Goal: Information Seeking & Learning: Learn about a topic

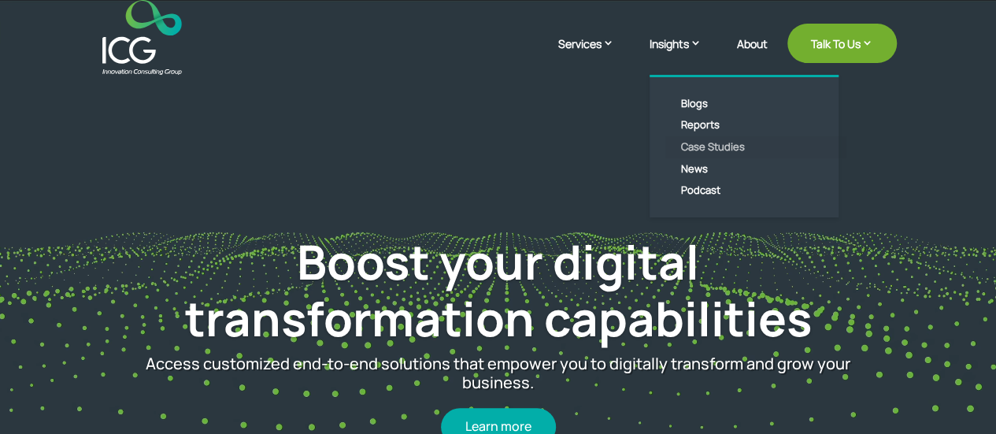
click at [696, 149] on link "Case Studies" at bounding box center [755, 147] width 181 height 22
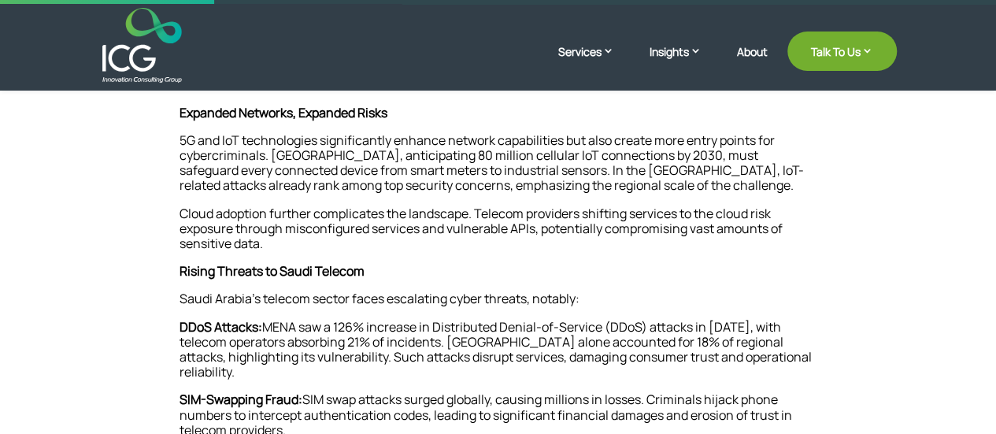
scroll to position [157, 0]
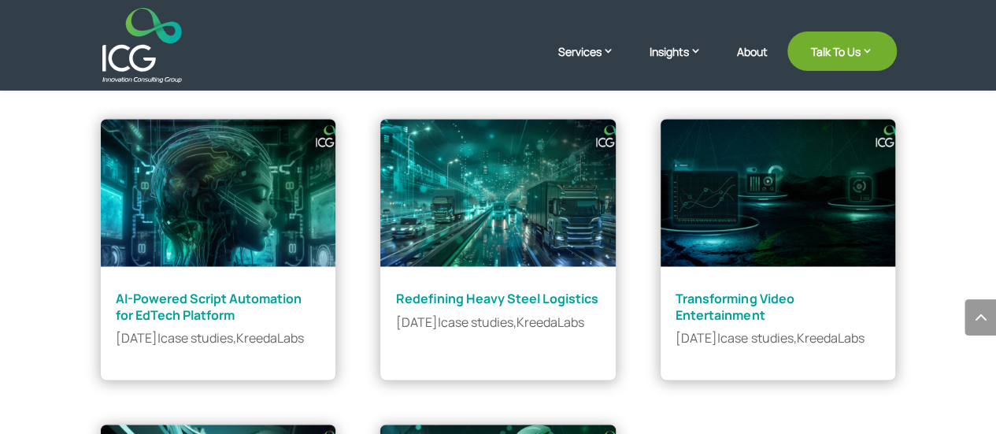
scroll to position [1260, 0]
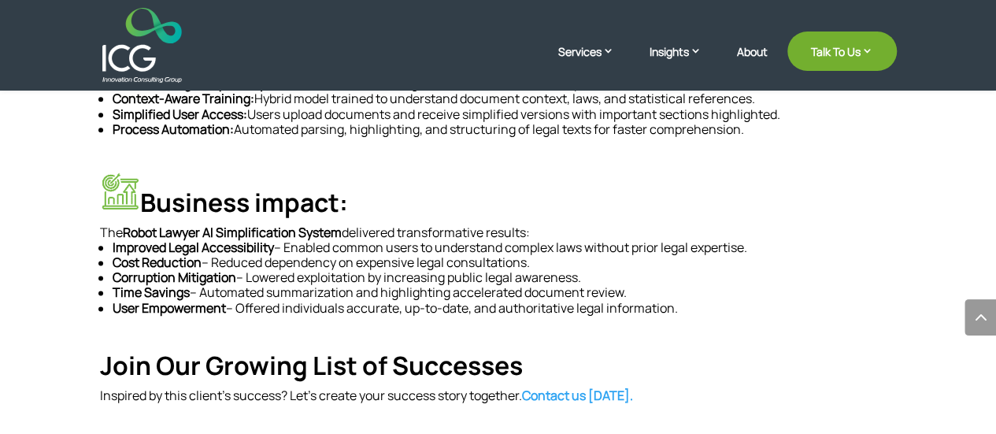
scroll to position [866, 0]
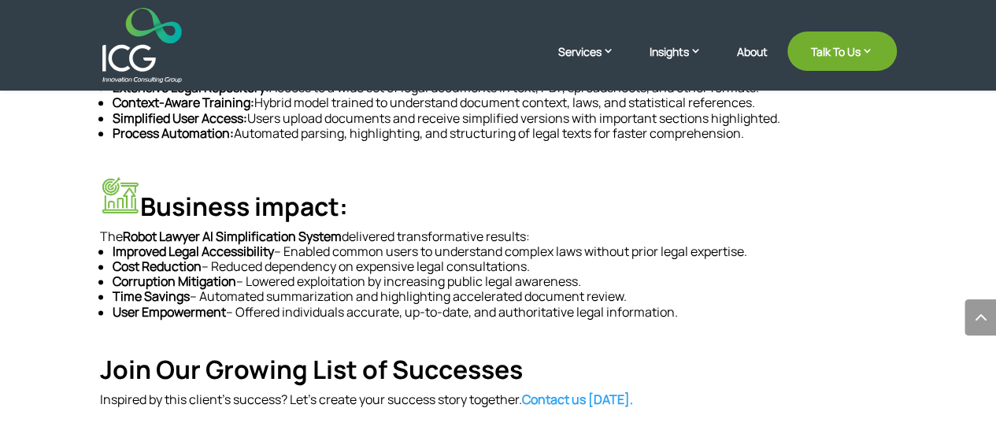
drag, startPoint x: 236, startPoint y: 147, endPoint x: 698, endPoint y: 314, distance: 490.6
click at [698, 314] on div "AI Robot Lawyer Simplifies Legal Documents KreedaLabs built an AI-powered legal…" at bounding box center [498, 32] width 797 height 749
copy div "AI Robot Lawyer Simplifies Legal Documents KreedaLabs built an AI-powered legal…"
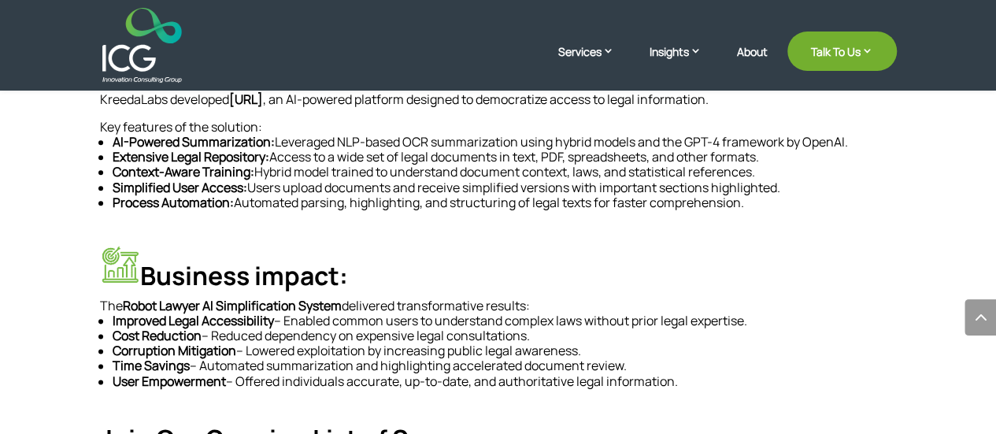
scroll to position [945, 0]
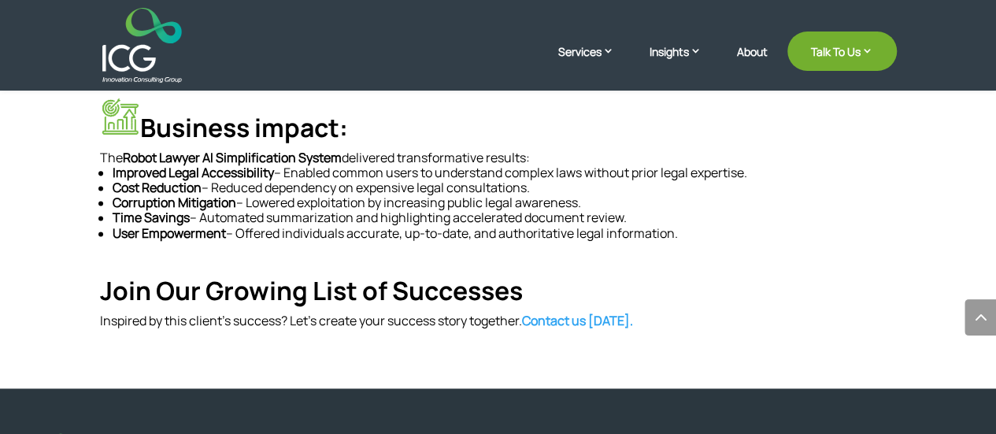
click at [305, 234] on p "User Empowerment – Offered individuals accurate, up-to-date, and authoritative …" at bounding box center [505, 233] width 784 height 15
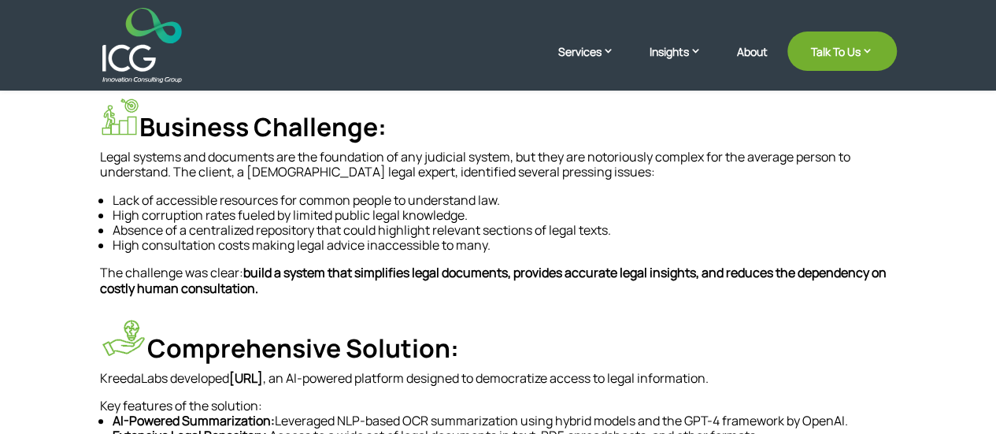
scroll to position [551, 0]
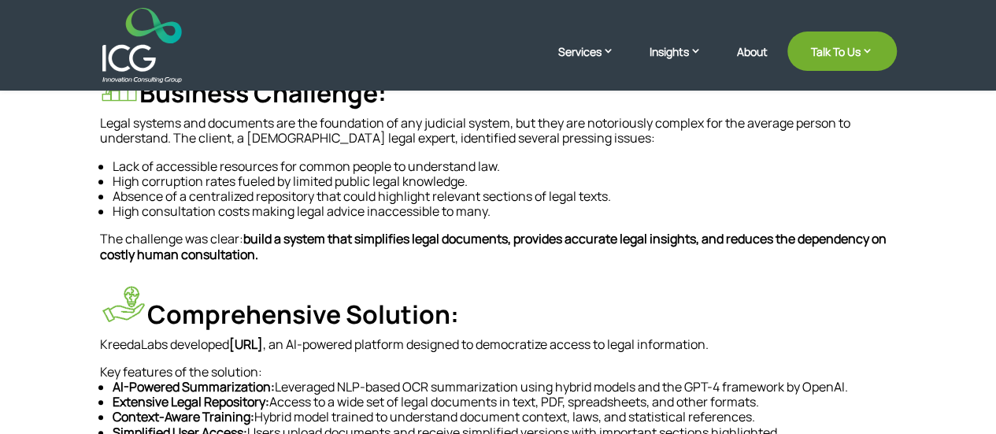
click at [383, 198] on p "Absence of a centralized repository that could highlight relevant sections of l…" at bounding box center [505, 196] width 784 height 15
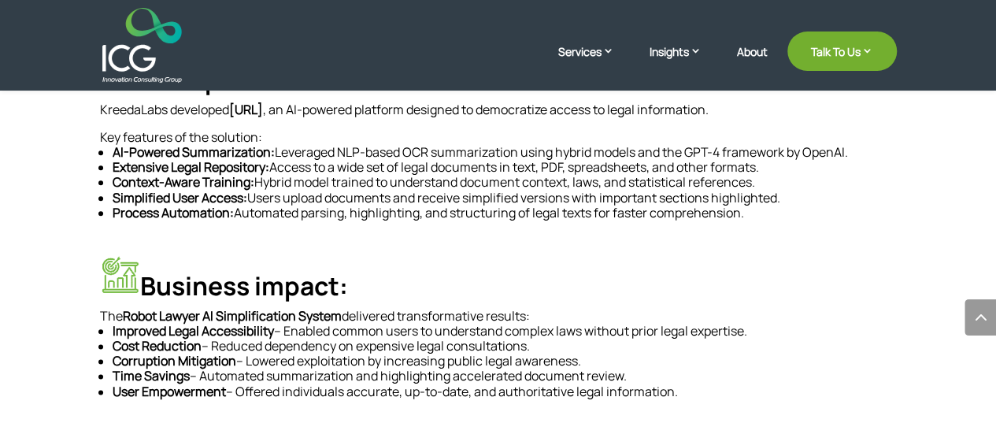
scroll to position [945, 0]
